Goal: Transaction & Acquisition: Purchase product/service

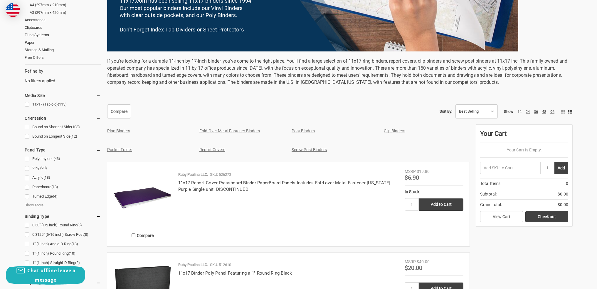
scroll to position [206, 0]
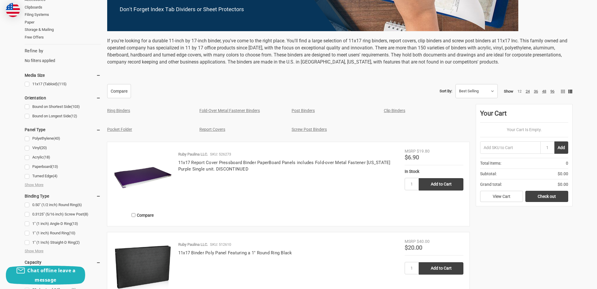
click at [395, 112] on link "Clip Binders" at bounding box center [394, 110] width 21 height 5
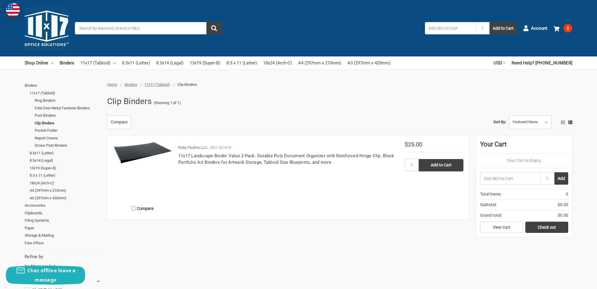
click at [140, 151] on img at bounding box center [142, 152] width 59 height 22
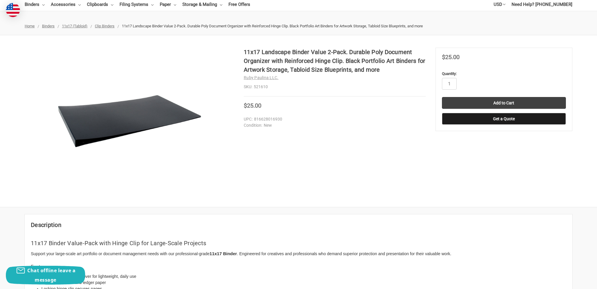
scroll to position [59, 0]
click at [102, 142] on img at bounding box center [129, 121] width 147 height 56
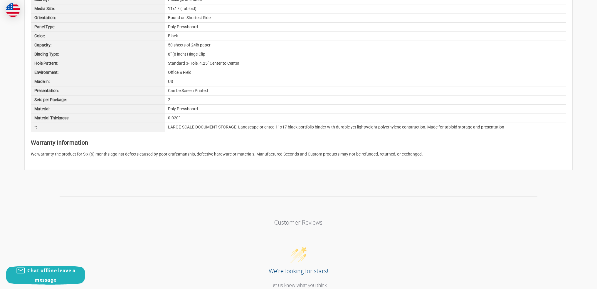
scroll to position [558, 0]
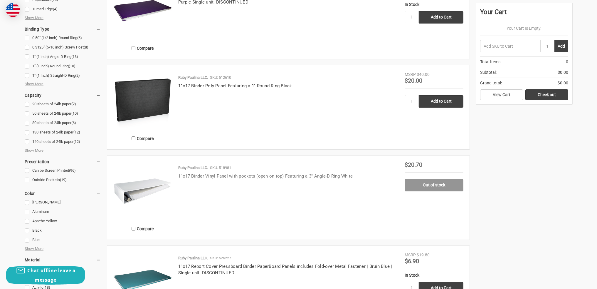
scroll to position [382, 0]
